Goal: Transaction & Acquisition: Purchase product/service

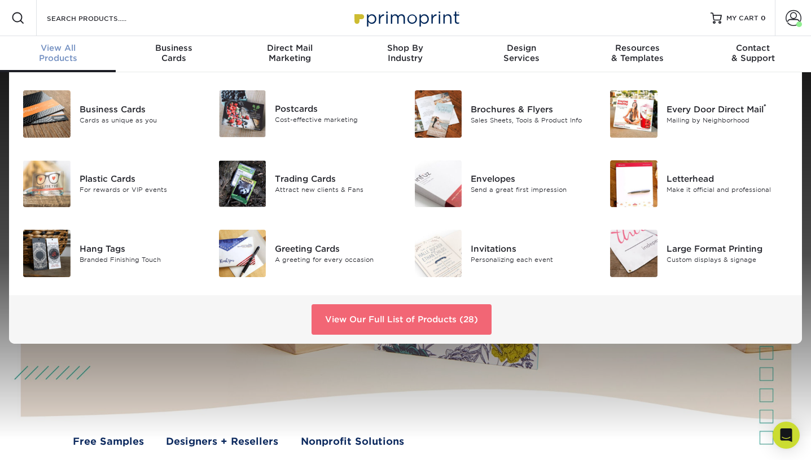
click at [346, 315] on link "View Our Full List of Products (28)" at bounding box center [401, 319] width 180 height 30
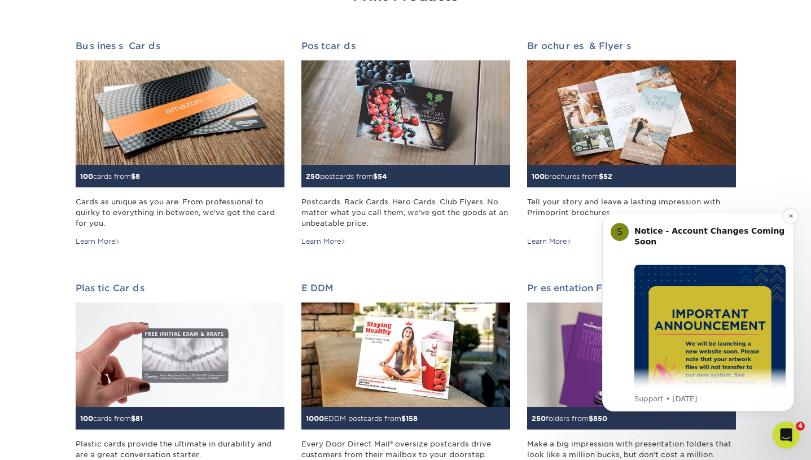
scroll to position [184, 0]
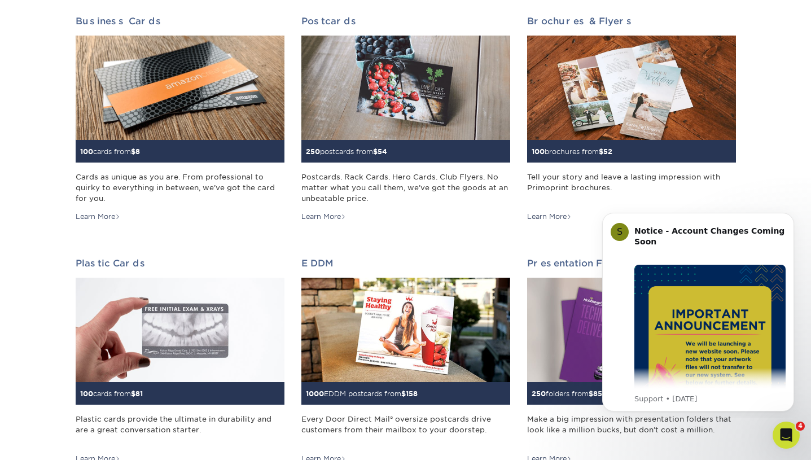
click at [793, 216] on icon "Dismiss notification" at bounding box center [790, 215] width 5 height 5
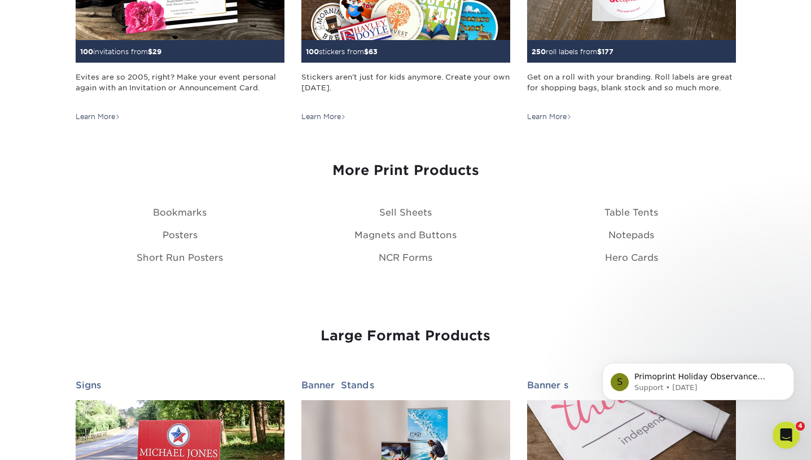
scroll to position [1256, 0]
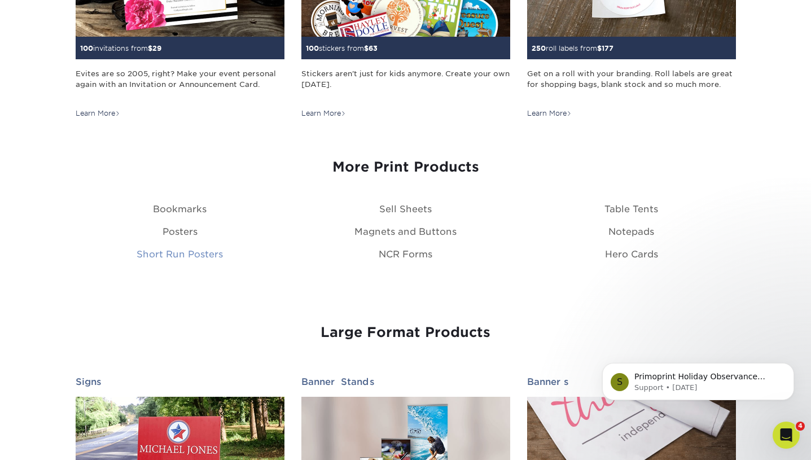
click at [183, 250] on link "Short Run Posters" at bounding box center [180, 254] width 86 height 11
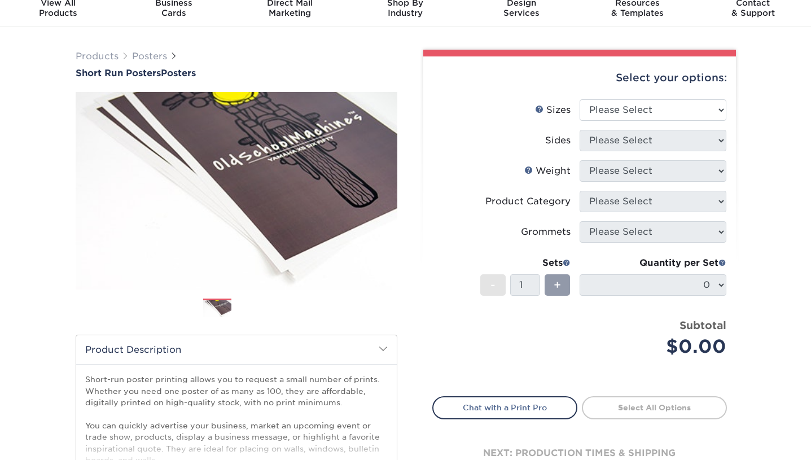
scroll to position [47, 0]
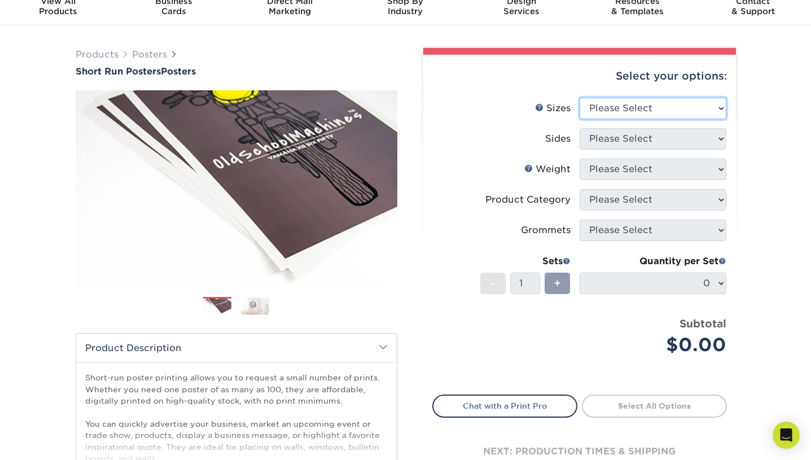
select select "24.00x36.00"
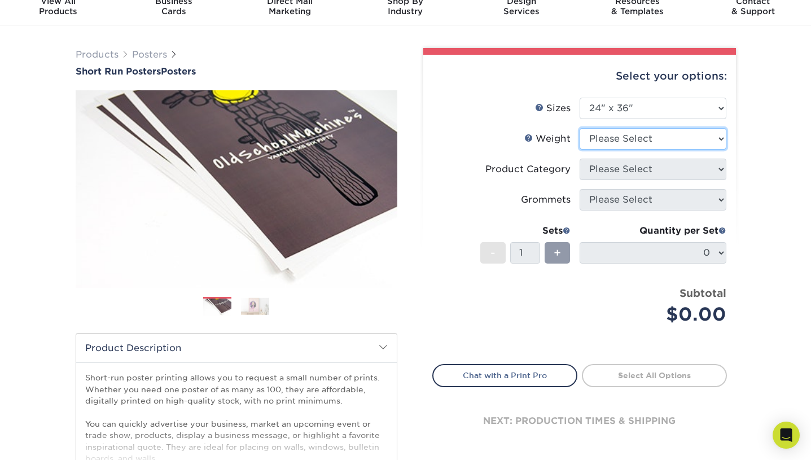
select select "12PTC2S"
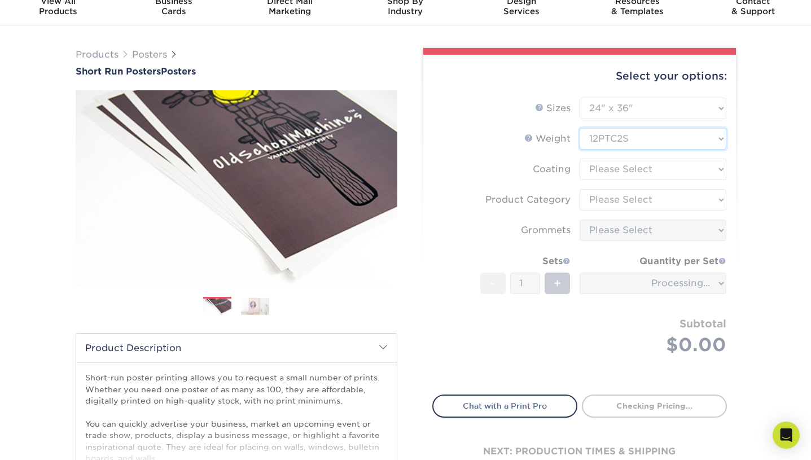
scroll to position [47, 1]
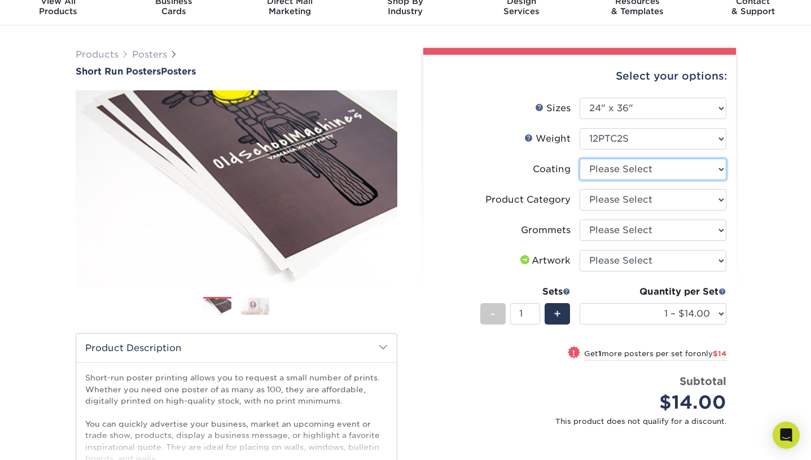
select select "3e7618de-abca-4bda-9f97-8b9129e913d8"
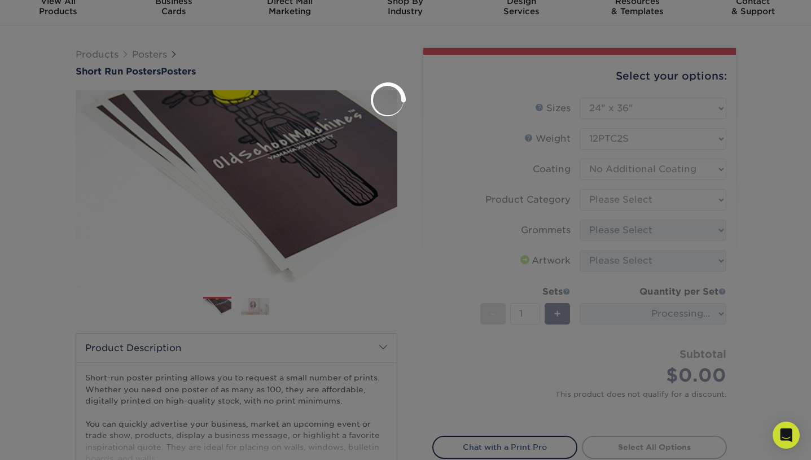
click at [635, 201] on div at bounding box center [405, 230] width 811 height 460
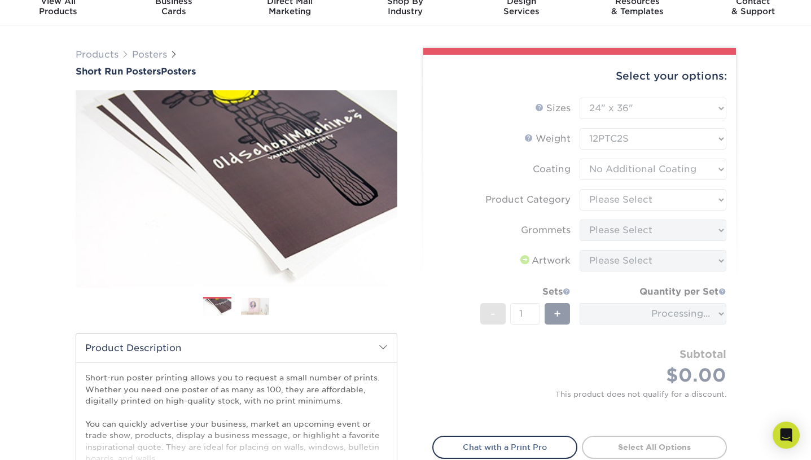
scroll to position [47, 0]
click at [604, 201] on form "Sizes Help Sizes Please Select 12" x 12" 12" x 15" 12" x 17" 12" x 18" 12" x 20…" at bounding box center [579, 260] width 294 height 325
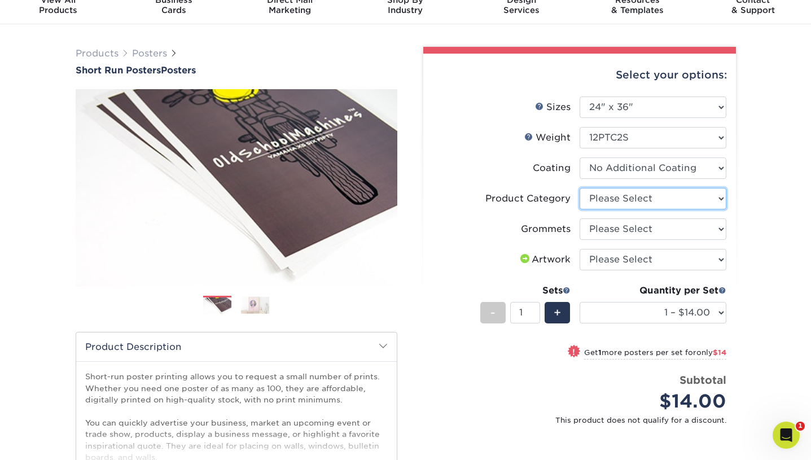
select select "fa4be506-53fb-4ae9-92ef-b1dd4b719e38"
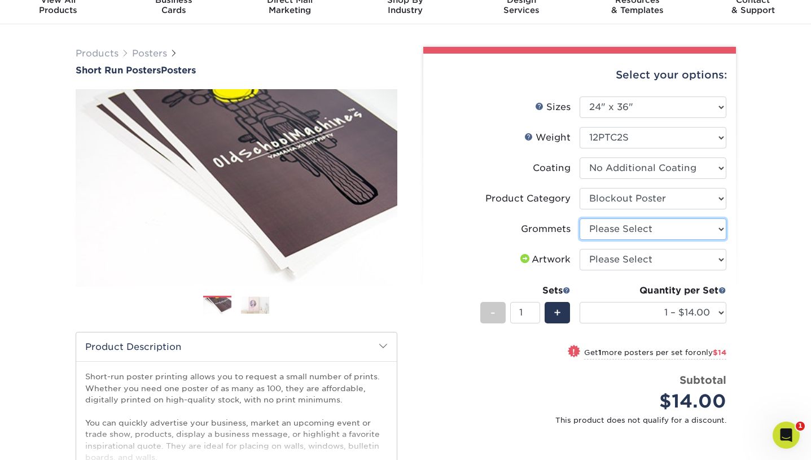
select select "90d329df-db80-4206-b821-ff9d3f363977"
select select "upload"
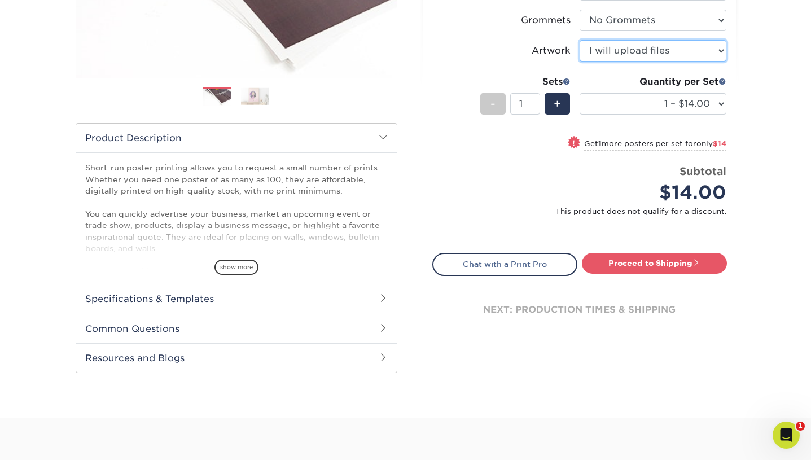
scroll to position [283, 0]
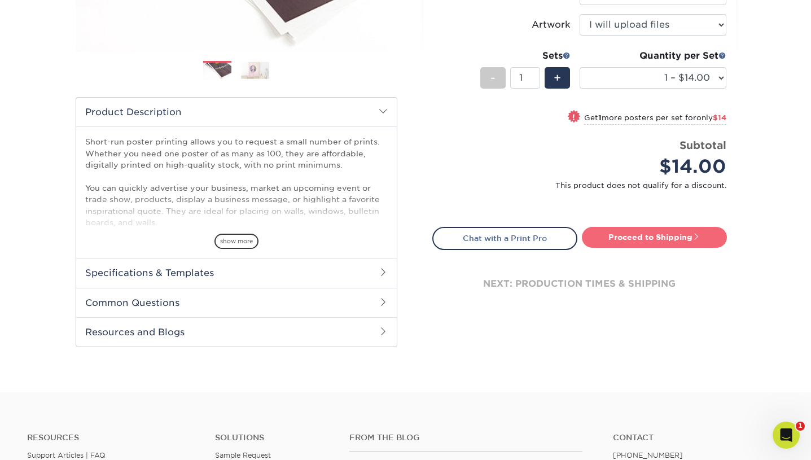
click at [636, 236] on link "Proceed to Shipping" at bounding box center [654, 237] width 145 height 20
type input "Set 1"
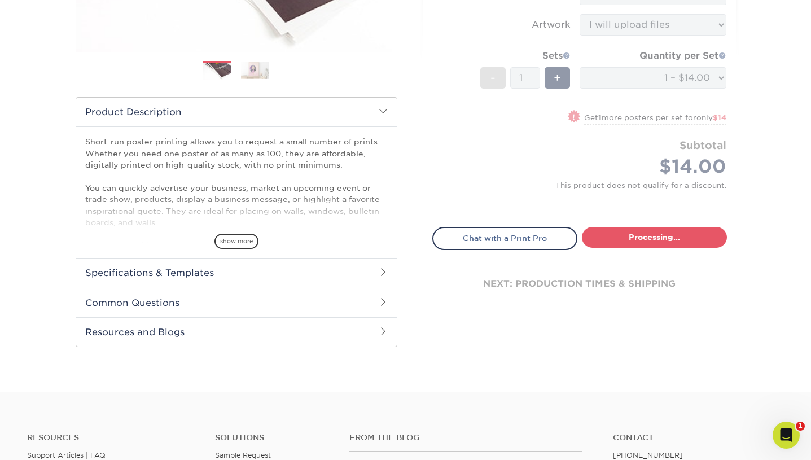
select select "1ac61129-3b90-45b2-96f8-63962e0f692b"
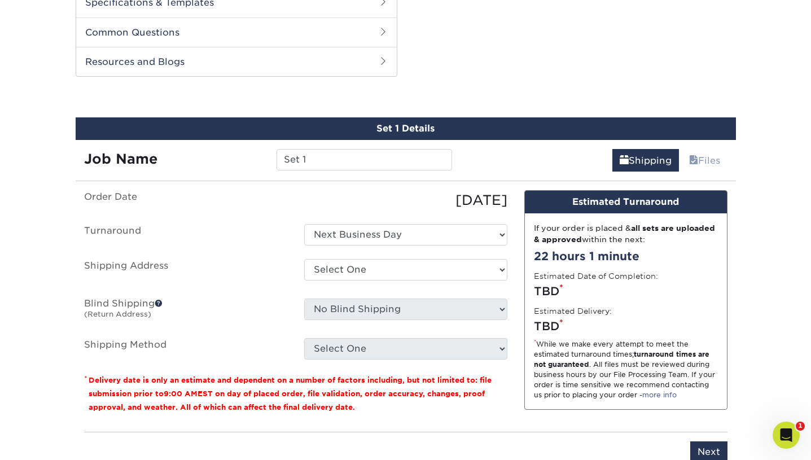
scroll to position [574, 0]
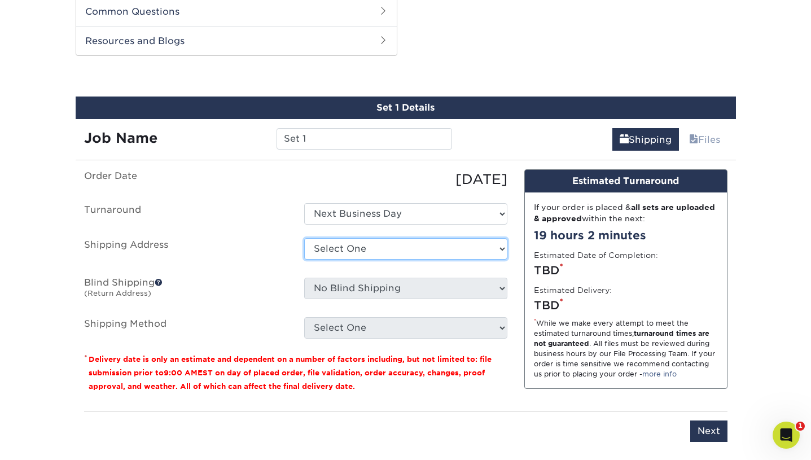
select select "140023"
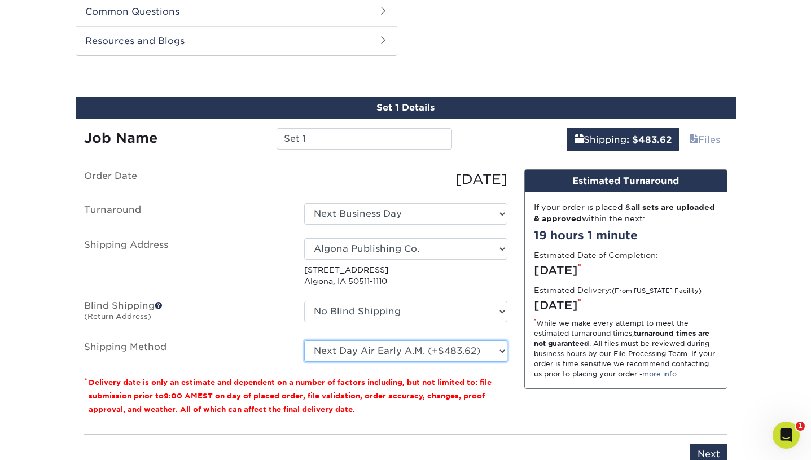
select select "01"
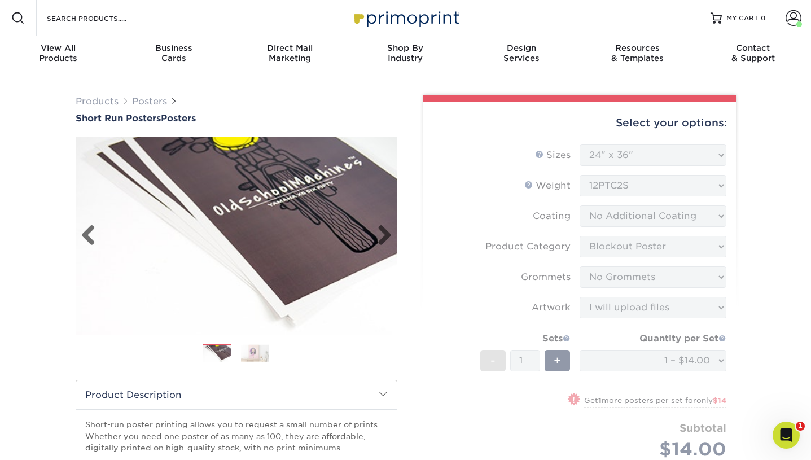
scroll to position [0, 0]
